Goal: Navigation & Orientation: Find specific page/section

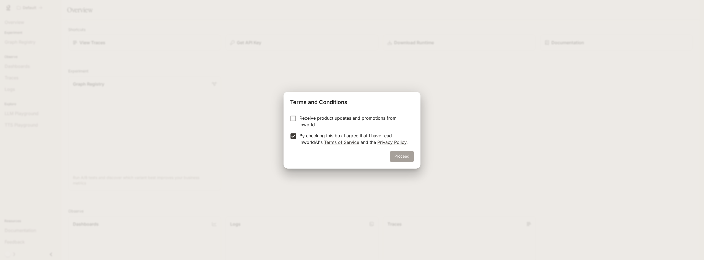
click at [405, 159] on button "Proceed" at bounding box center [402, 156] width 24 height 11
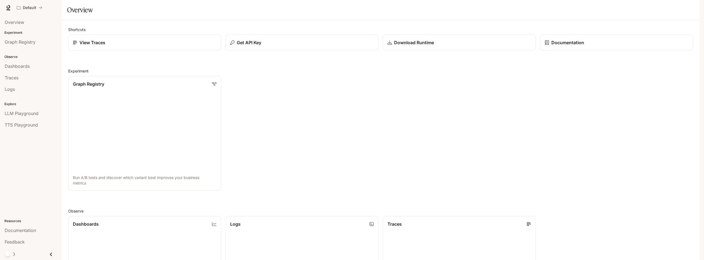
click at [668, 9] on span "Documentation" at bounding box center [666, 7] width 27 height 7
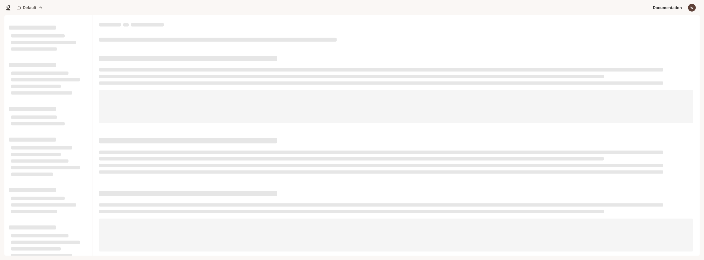
click at [691, 9] on img "button" at bounding box center [692, 8] width 8 height 8
click at [629, 40] on span "Billing" at bounding box center [657, 40] width 71 height 5
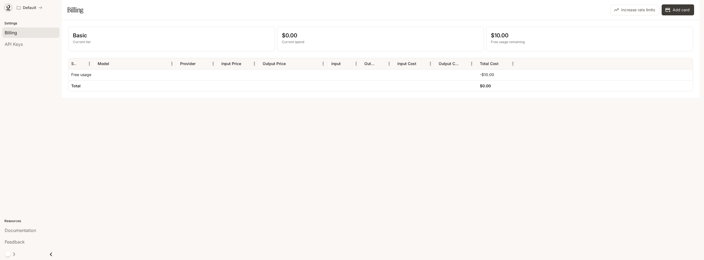
click at [9, 6] on icon at bounding box center [7, 7] width 5 height 5
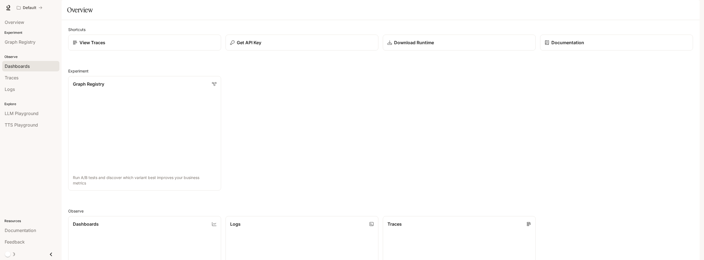
click at [14, 66] on span "Dashboards" at bounding box center [17, 66] width 25 height 7
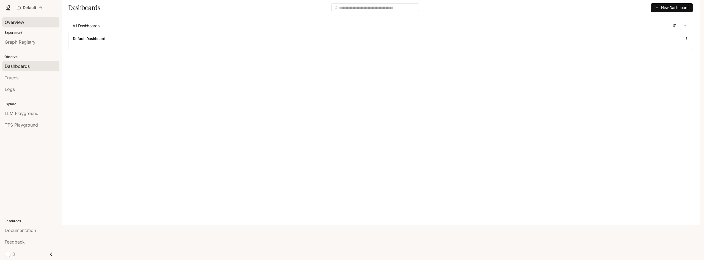
click at [16, 23] on span "Overview" at bounding box center [15, 22] width 20 height 7
